Goal: Information Seeking & Learning: Learn about a topic

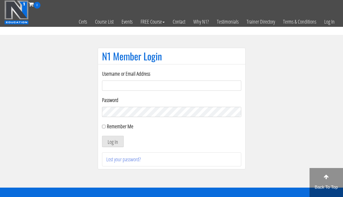
type input "[EMAIL_ADDRESS][DOMAIN_NAME]"
click at [109, 146] on button "Log In" at bounding box center [113, 141] width 22 height 11
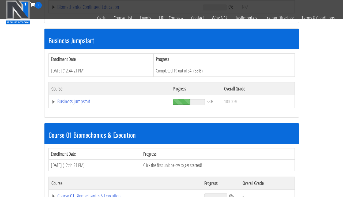
scroll to position [153, 0]
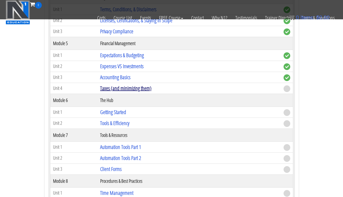
scroll to position [444, 0]
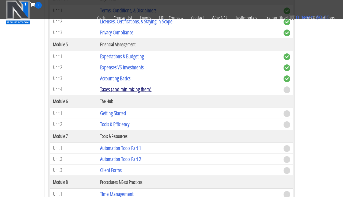
click at [116, 88] on link "Taxes (and minimizing them)" at bounding box center [125, 89] width 51 height 7
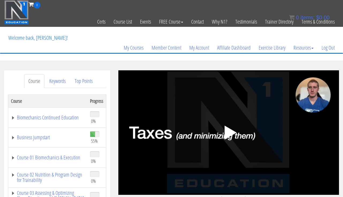
click at [232, 132] on polygon at bounding box center [231, 132] width 12 height 14
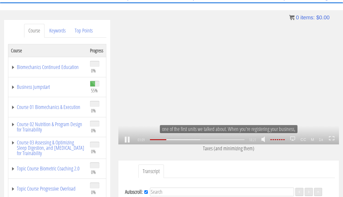
scroll to position [199, 0]
click at [249, 76] on div ".a{fill:#000;opacity:0.65;}.b{fill:#fff;opacity:1.0;} .fp-color-play{opacity:0.…" at bounding box center [229, 82] width 221 height 124
click at [231, 95] on div ".a{fill:#000;opacity:0.65;}.b{fill:#fff;opacity:1.0;} .fp-color-play{opacity:0.…" at bounding box center [229, 82] width 221 height 124
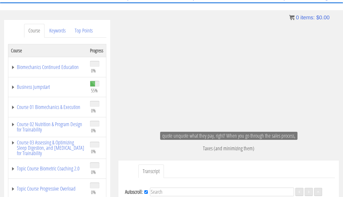
scroll to position [273, 0]
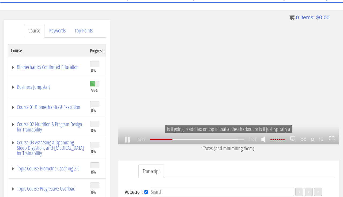
click at [244, 53] on div ".a{fill:#000;opacity:0.65;}.b{fill:#fff;opacity:1.0;} .fp-color-play{opacity:0.…" at bounding box center [229, 82] width 221 height 124
click at [243, 52] on div ".a{fill:#000;opacity:0.65;}.b{fill:#fff;opacity:1.0;} .fp-color-play{opacity:0.…" at bounding box center [229, 82] width 221 height 124
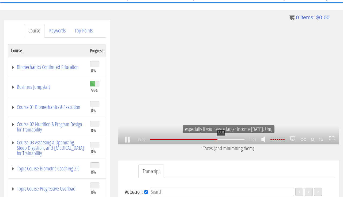
click at [221, 140] on div "13:31" at bounding box center [197, 139] width 95 height 1
click at [224, 140] on div at bounding box center [210, 139] width 70 height 1
click at [227, 140] on div at bounding box center [210, 139] width 70 height 1
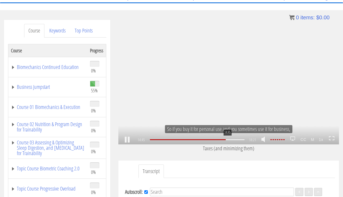
scroll to position [955, 0]
click at [234, 139] on div "15:30" at bounding box center [197, 139] width 95 height 1
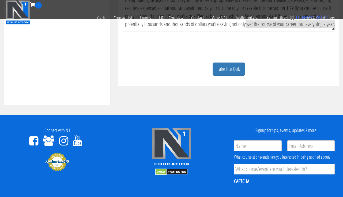
scroll to position [233, 0]
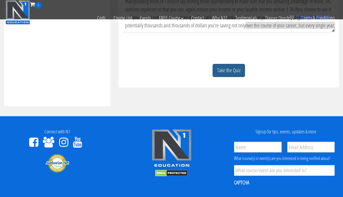
click at [219, 75] on link "Take the Quiz" at bounding box center [229, 70] width 32 height 13
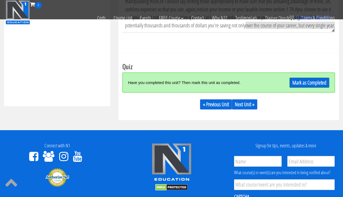
click at [294, 84] on link "Mark as Completed" at bounding box center [310, 82] width 40 height 10
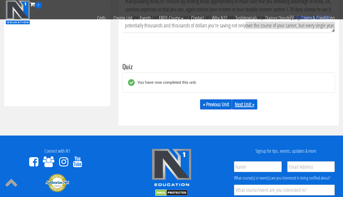
click at [249, 107] on link "Next Unit »" at bounding box center [244, 104] width 25 height 10
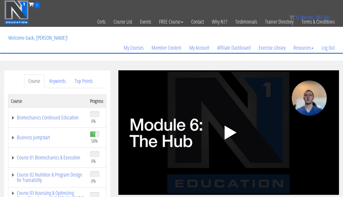
click at [221, 135] on icon ".fp-color-play{opacity:0.65;}.controlbutton{fill:#fff;}" at bounding box center [229, 133] width 34 height 34
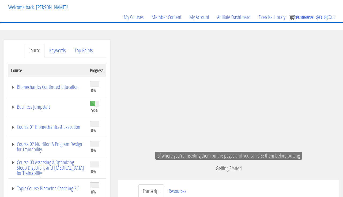
scroll to position [523, 0]
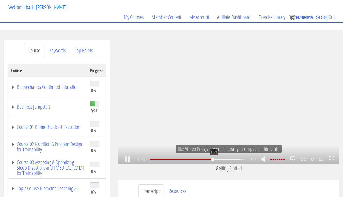
click at [214, 159] on div "11:23" at bounding box center [197, 159] width 95 height 1
click at [222, 159] on div "12:52" at bounding box center [197, 159] width 95 height 1
click at [229, 159] on div at bounding box center [204, 159] width 71 height 1
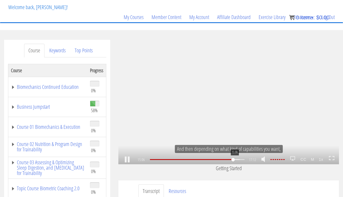
click at [235, 160] on div "15:06" at bounding box center [197, 159] width 95 height 1
click at [240, 160] on div at bounding box center [204, 159] width 71 height 1
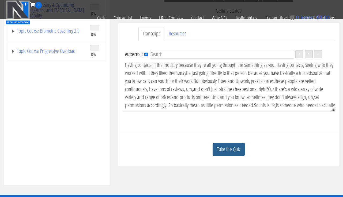
scroll to position [888, 0]
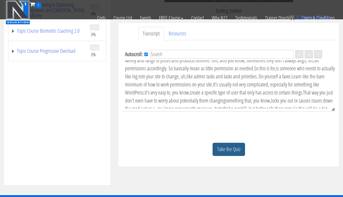
click at [224, 147] on link "Take the Quiz" at bounding box center [229, 149] width 32 height 13
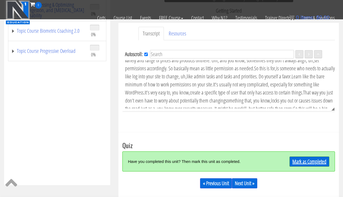
click at [293, 161] on link "Mark as Completed" at bounding box center [310, 161] width 40 height 10
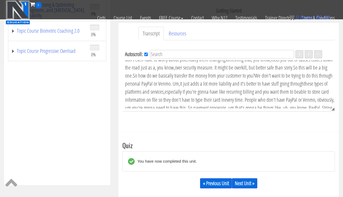
scroll to position [930, 0]
click at [244, 181] on link "Next Unit »" at bounding box center [244, 183] width 25 height 10
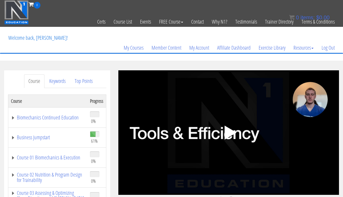
click at [230, 110] on div ".a{fill:#000;opacity:0.65;}.b{fill:#fff;opacity:1.0;} .fp-color-play{opacity:0.…" at bounding box center [229, 132] width 221 height 124
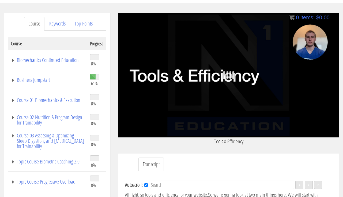
scroll to position [69, 0]
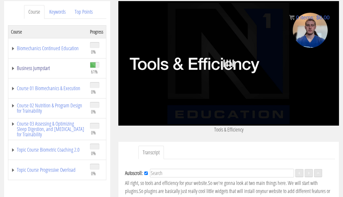
click at [37, 67] on link "Business Jumpstart" at bounding box center [48, 67] width 74 height 5
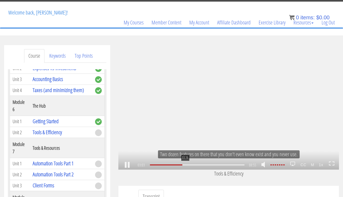
scroll to position [190, 0]
click at [185, 165] on div "03:16" at bounding box center [197, 164] width 95 height 1
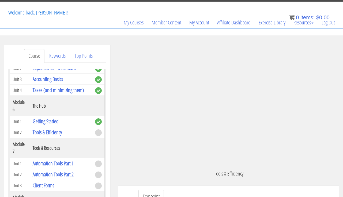
scroll to position [232, 0]
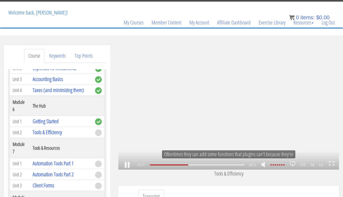
click at [237, 129] on div ".a{fill:#000;opacity:0.65;}.b{fill:#fff;opacity:1.0;} .fp-color-play{opacity:0.…" at bounding box center [229, 107] width 221 height 124
click at [237, 128] on div ".a{fill:#000;opacity:0.65;}.b{fill:#fff;opacity:1.0;} .fp-color-play{opacity:0.…" at bounding box center [229, 107] width 221 height 124
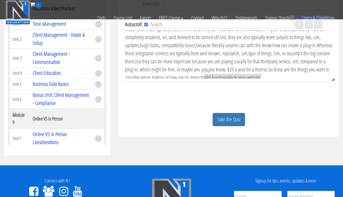
scroll to position [224, 0]
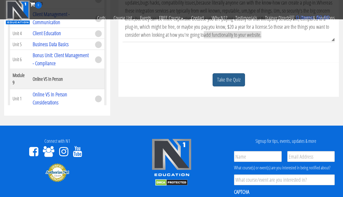
click at [231, 76] on link "Take the Quiz" at bounding box center [229, 79] width 32 height 13
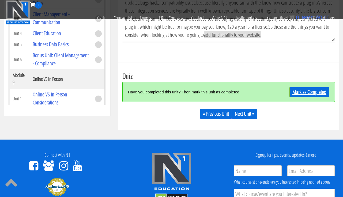
click at [292, 90] on link "Mark as Completed" at bounding box center [310, 92] width 40 height 10
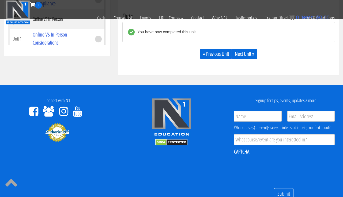
scroll to position [260, 0]
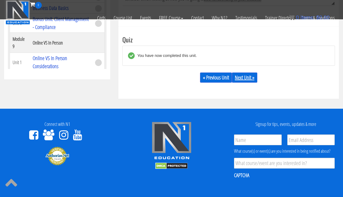
click at [248, 74] on link "Next Unit »" at bounding box center [244, 77] width 25 height 10
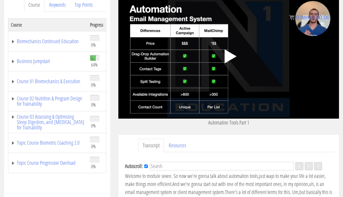
scroll to position [75, 0]
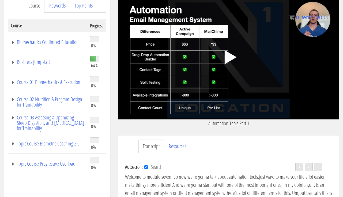
click at [227, 57] on polygon at bounding box center [231, 57] width 12 height 14
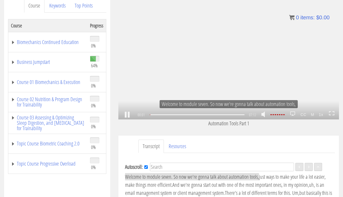
click at [235, 65] on icon ".fp-color-play{opacity:0.65;}.rect{fill:#fff;}" at bounding box center [229, 57] width 18 height 18
click at [233, 51] on icon ".fp-color-play{opacity:0.65;}.rect{fill:#fff;}" at bounding box center [229, 57] width 18 height 18
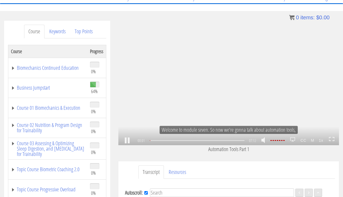
scroll to position [48, 0]
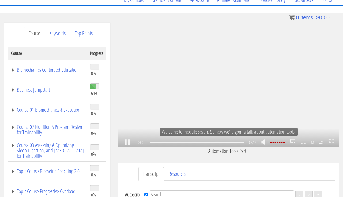
click at [233, 91] on icon ".fp-color-play{opacity:0.65;}.rect{fill:#fff;}" at bounding box center [229, 85] width 18 height 18
click at [127, 142] on link at bounding box center [127, 142] width 9 height 0
click at [231, 102] on div ".a{fill:#000;opacity:0.65;}.b{fill:#fff;opacity:1.0;} .fp-color-play{opacity:0.…" at bounding box center [229, 85] width 221 height 124
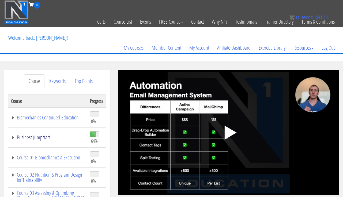
click at [39, 138] on link "Business Jumpstart" at bounding box center [48, 137] width 74 height 5
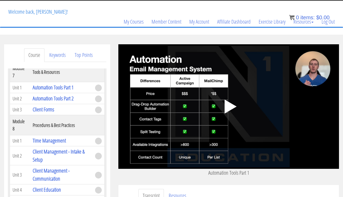
scroll to position [27, 0]
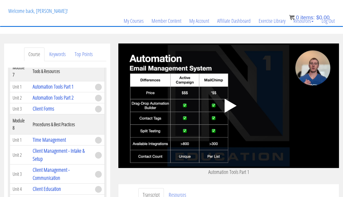
click at [226, 109] on polygon at bounding box center [231, 106] width 12 height 14
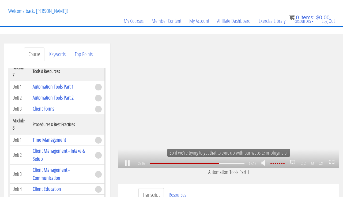
scroll to position [373, 0]
click at [313, 162] on strong "M" at bounding box center [313, 163] width 8 height 9
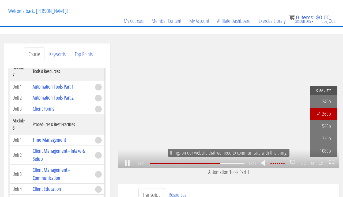
click at [320, 164] on strong "1x" at bounding box center [321, 163] width 9 height 9
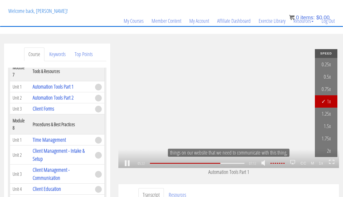
click at [320, 164] on strong "1x" at bounding box center [321, 163] width 9 height 9
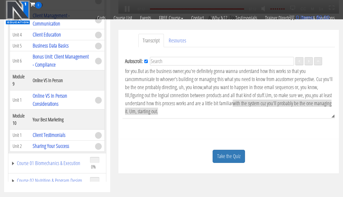
scroll to position [171, 0]
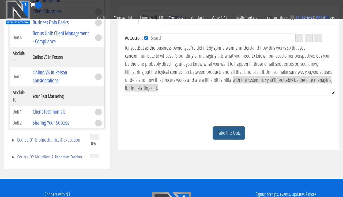
click at [241, 132] on link "Take the Quiz" at bounding box center [229, 132] width 32 height 13
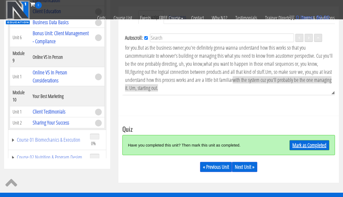
click at [310, 144] on link "Mark as Completed" at bounding box center [310, 145] width 40 height 10
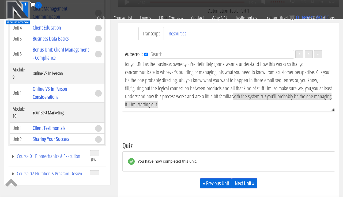
scroll to position [221, 0]
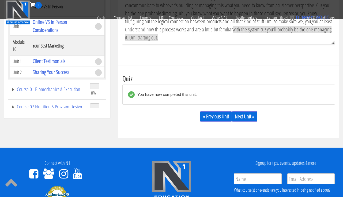
click at [242, 115] on link "Next Unit »" at bounding box center [244, 116] width 25 height 10
